Goal: Check status

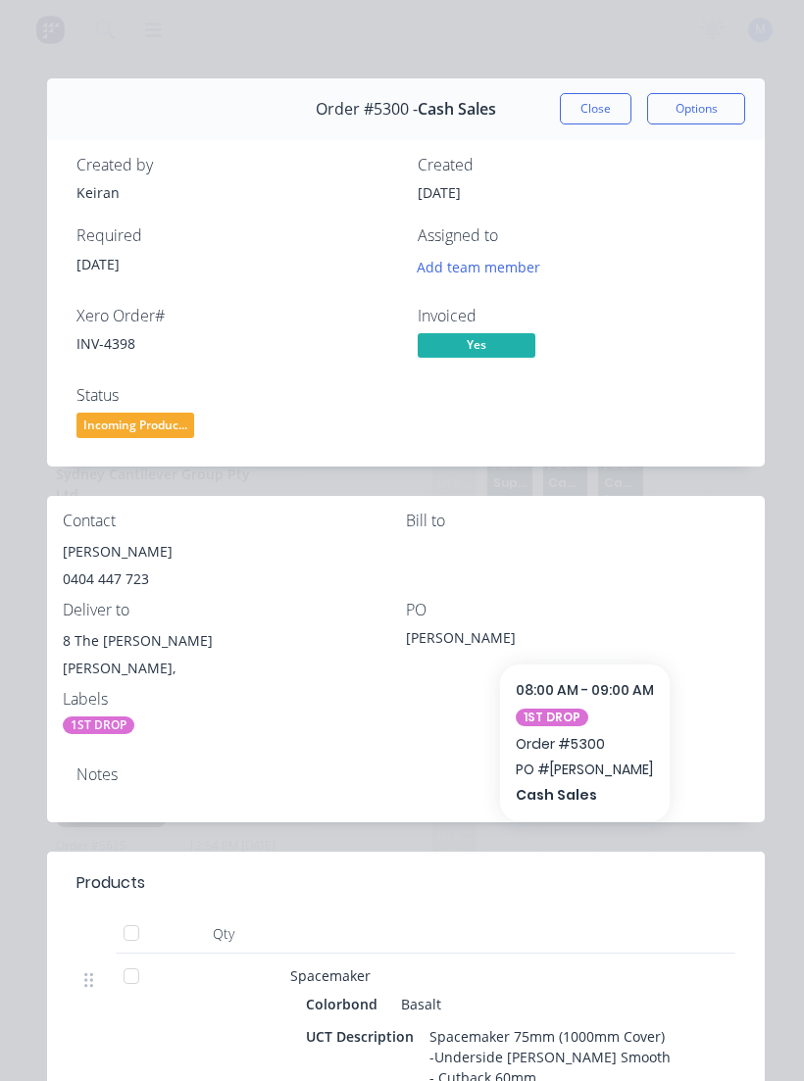
click at [607, 119] on button "Close" at bounding box center [596, 108] width 72 height 31
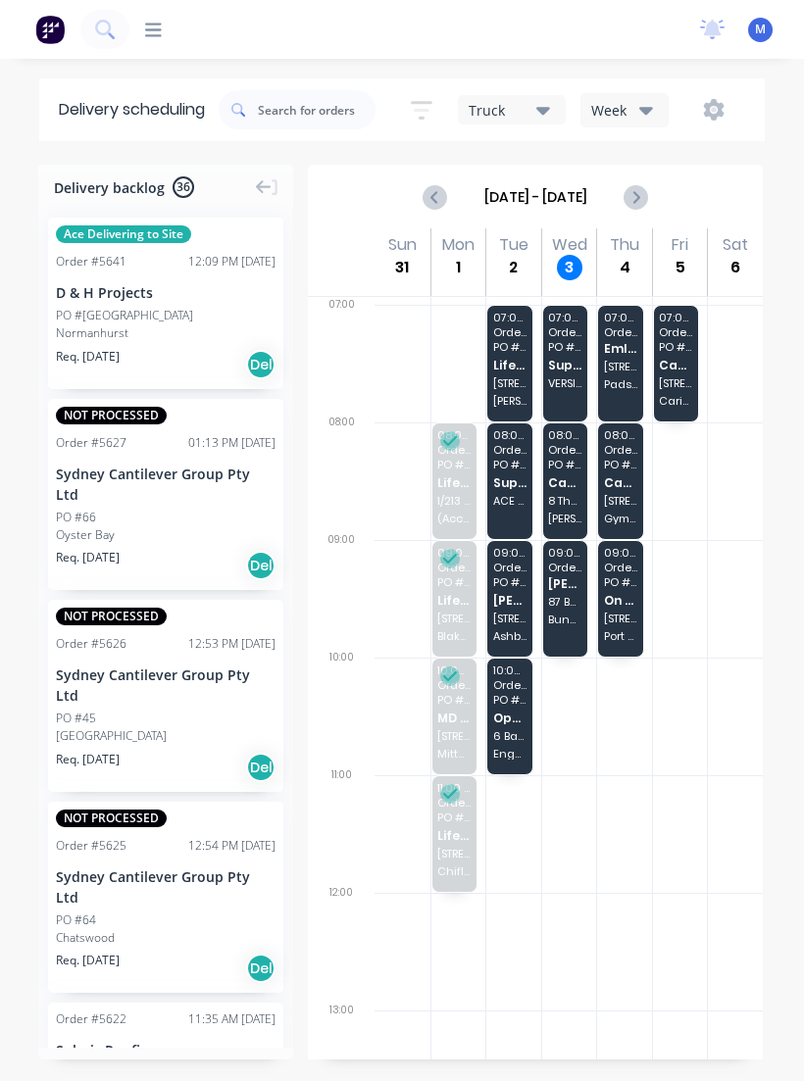
click at [578, 496] on span "8 The [PERSON_NAME]" at bounding box center [564, 501] width 33 height 12
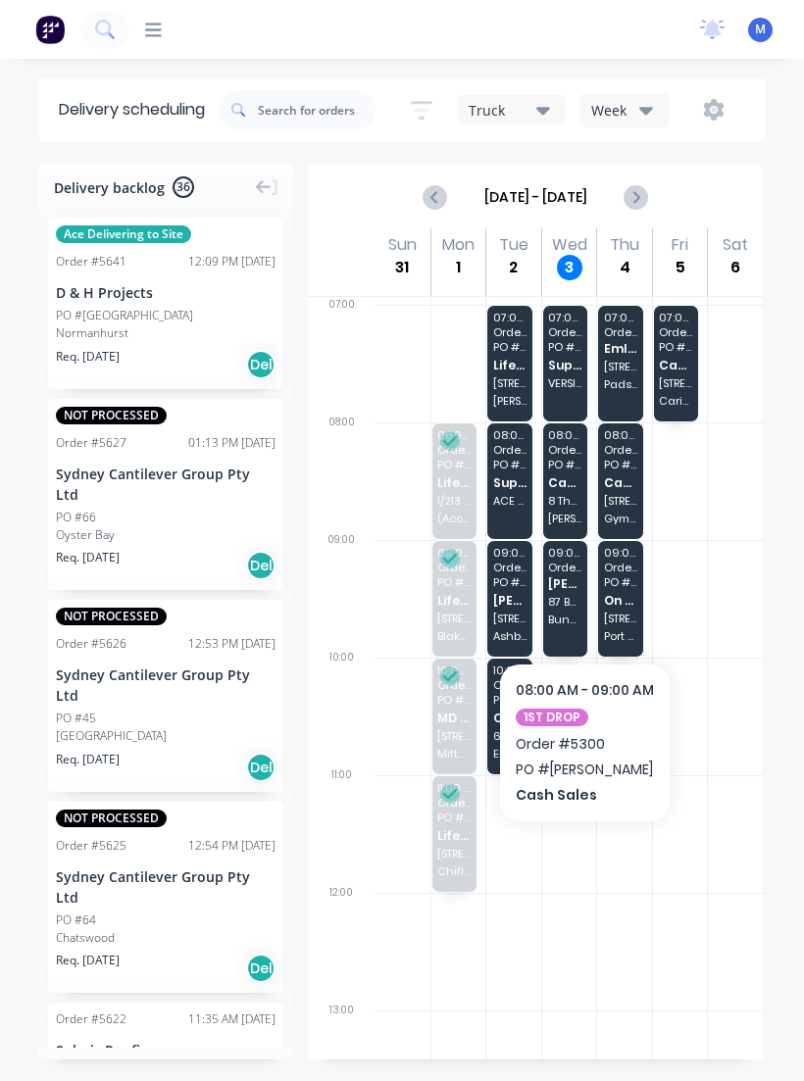
click at [572, 489] on div "08:00 - 09:00 Order # 5300 PO # [PERSON_NAME] Sales 8 The [PERSON_NAME]" at bounding box center [565, 481] width 45 height 116
click at [567, 472] on div "08:00 - 09:00 Order # 5300 PO # [PERSON_NAME] Sales 8 The [PERSON_NAME]" at bounding box center [565, 481] width 45 height 116
click at [576, 491] on div "08:00 - 09:00 Order # 5300 PO # [PERSON_NAME] Sales 8 The [PERSON_NAME]" at bounding box center [565, 481] width 45 height 116
click at [575, 487] on span "Cash Sales" at bounding box center [564, 482] width 33 height 13
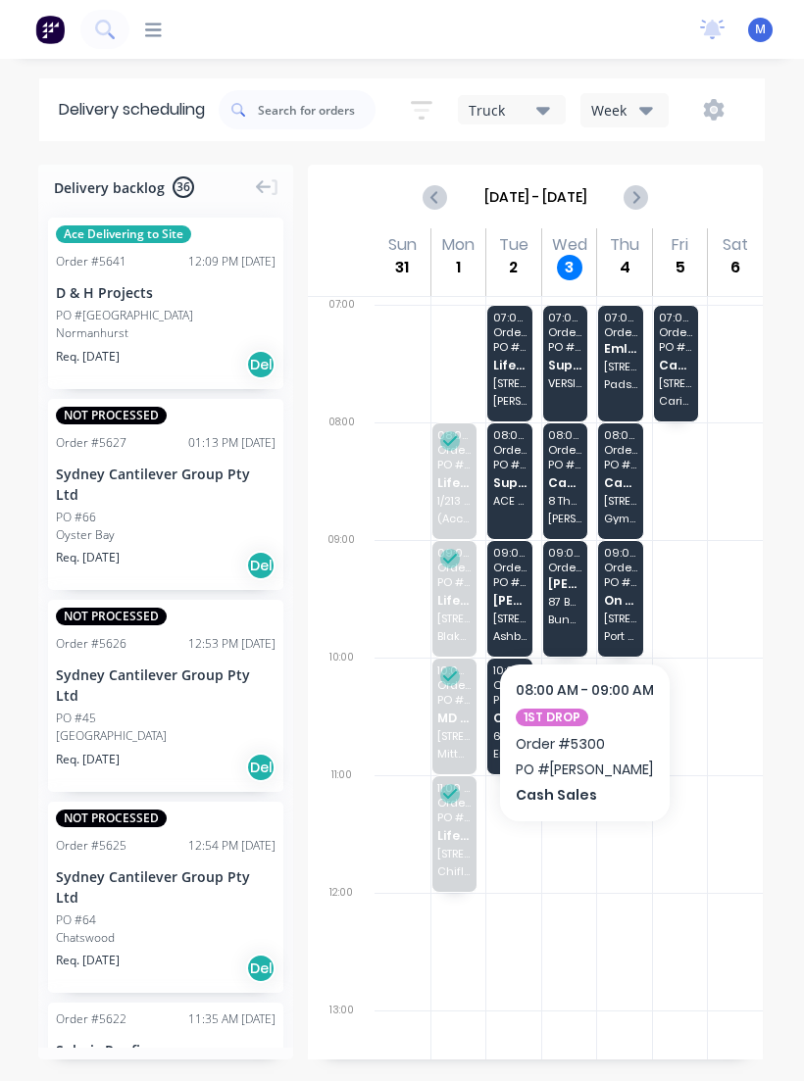
click at [570, 490] on div "08:00 - 09:00 Order # 5300 PO # [PERSON_NAME] Sales 8 The [PERSON_NAME]" at bounding box center [565, 481] width 45 height 116
click at [560, 498] on span "8 The [PERSON_NAME]" at bounding box center [564, 501] width 33 height 12
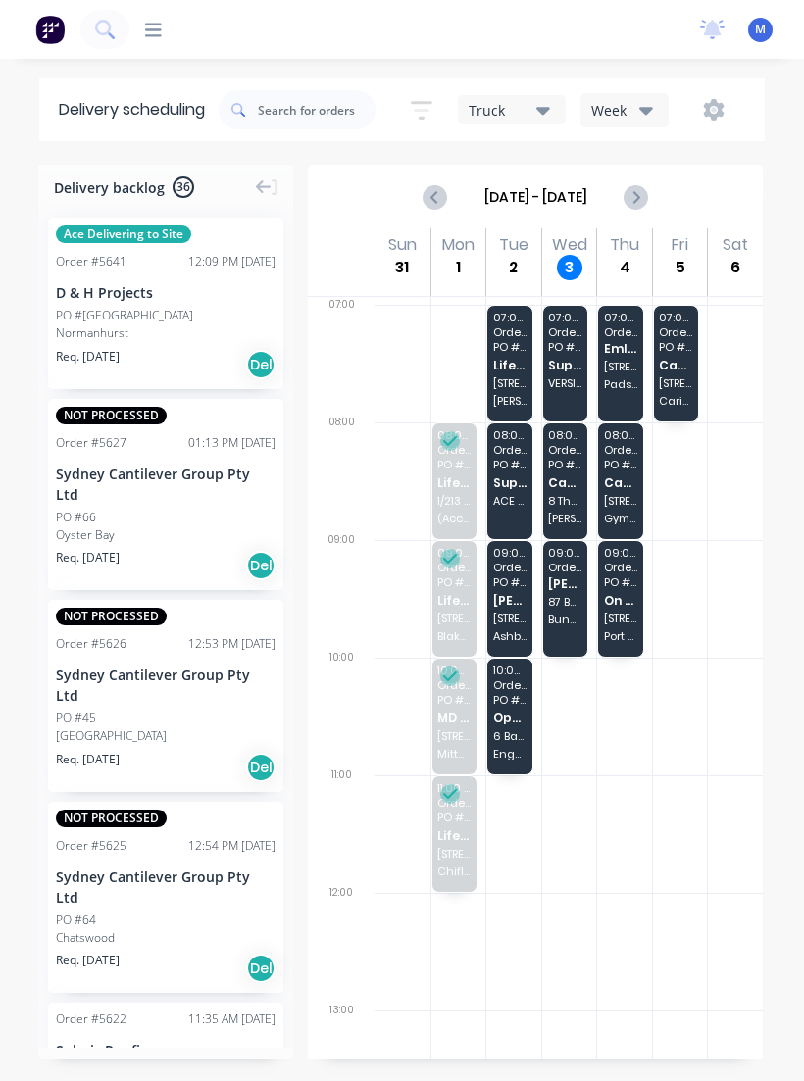
click at [570, 491] on div "08:00 - 09:00 Order # 5300 PO # [PERSON_NAME] Sales 8 The [PERSON_NAME]" at bounding box center [565, 481] width 45 height 116
